Goal: Use online tool/utility: Utilize a website feature to perform a specific function

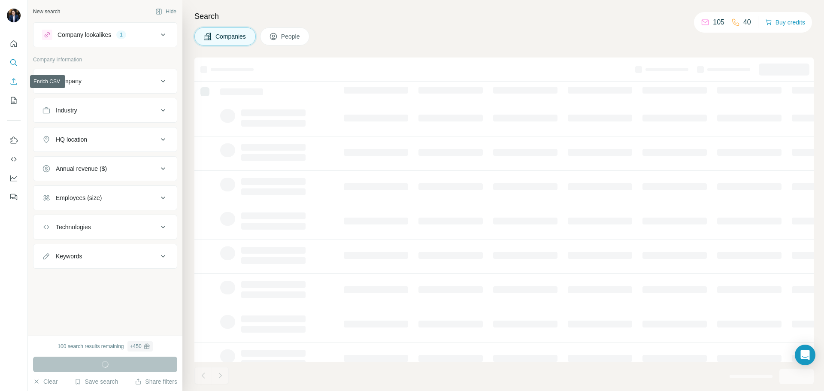
click at [9, 79] on icon "Enrich CSV" at bounding box center [13, 81] width 9 height 9
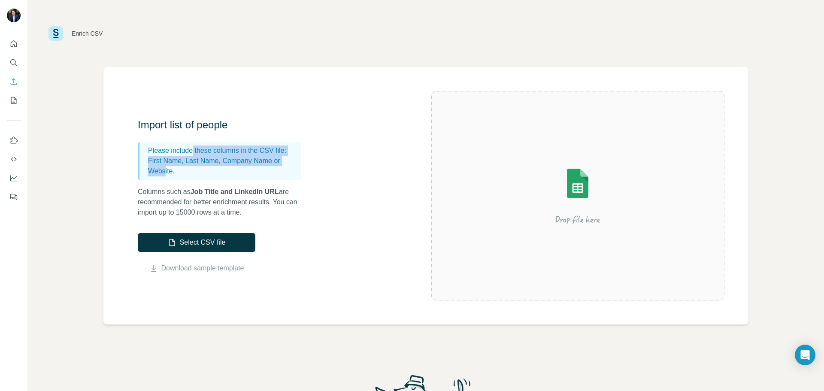
drag, startPoint x: 194, startPoint y: 150, endPoint x: 167, endPoint y: 174, distance: 35.6
click at [166, 173] on div "Please include these columns in the CSV file: First Name, Last Name, Company Na…" at bounding box center [219, 161] width 163 height 38
click at [181, 187] on p "Columns such as Job Title and LinkedIn URL are recommended for better enrichmen…" at bounding box center [224, 202] width 172 height 31
drag, startPoint x: 175, startPoint y: 197, endPoint x: 264, endPoint y: 198, distance: 88.8
click at [203, 200] on p "Columns such as Job Title and LinkedIn URL are recommended for better enrichmen…" at bounding box center [224, 202] width 172 height 31
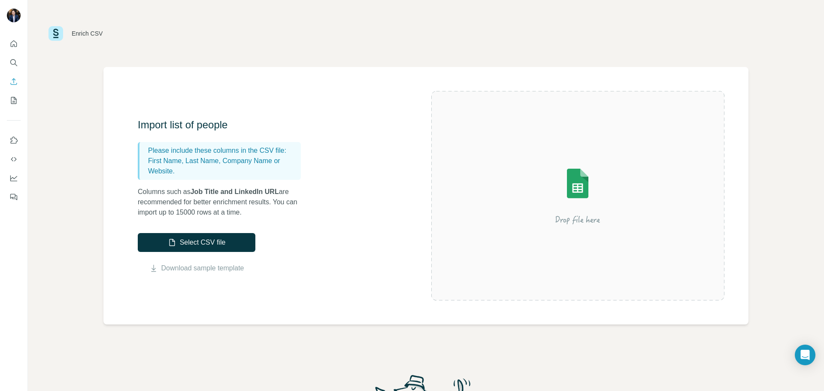
drag, startPoint x: 264, startPoint y: 198, endPoint x: 211, endPoint y: 204, distance: 53.1
click at [262, 199] on p "Columns such as Job Title and LinkedIn URL are recommended for better enrichmen…" at bounding box center [224, 202] width 172 height 31
drag, startPoint x: 207, startPoint y: 204, endPoint x: 311, endPoint y: 202, distance: 104.2
click at [280, 204] on p "Columns such as Job Title and LinkedIn URL are recommended for better enrichmen…" at bounding box center [224, 202] width 172 height 31
click at [311, 202] on div "Import list of people Please include these columns in the CSV file: First Name,…" at bounding box center [284, 195] width 293 height 155
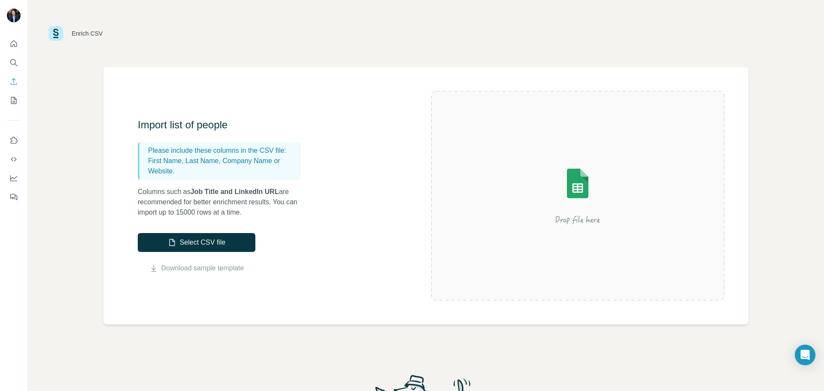
click at [184, 205] on p "Columns such as Job Title and LinkedIn URL are recommended for better enrichmen…" at bounding box center [224, 202] width 172 height 31
click at [509, 33] on div "Enrich CSV" at bounding box center [425, 34] width 755 height 26
